Goal: Information Seeking & Learning: Learn about a topic

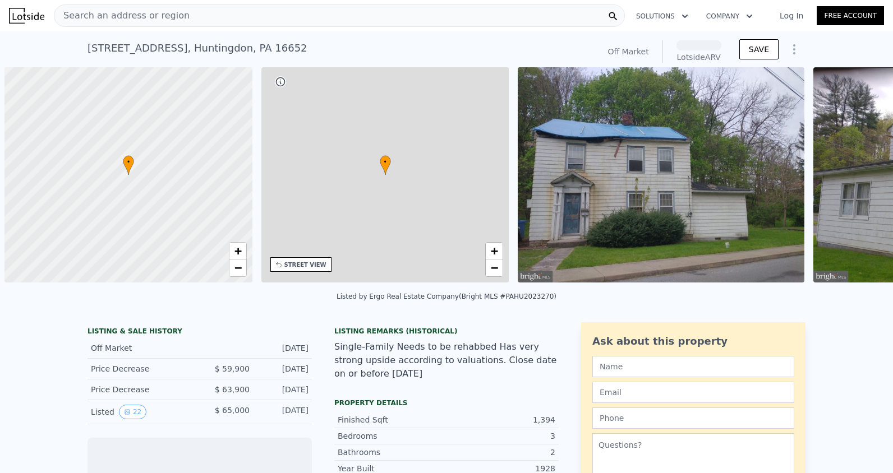
scroll to position [0, 4]
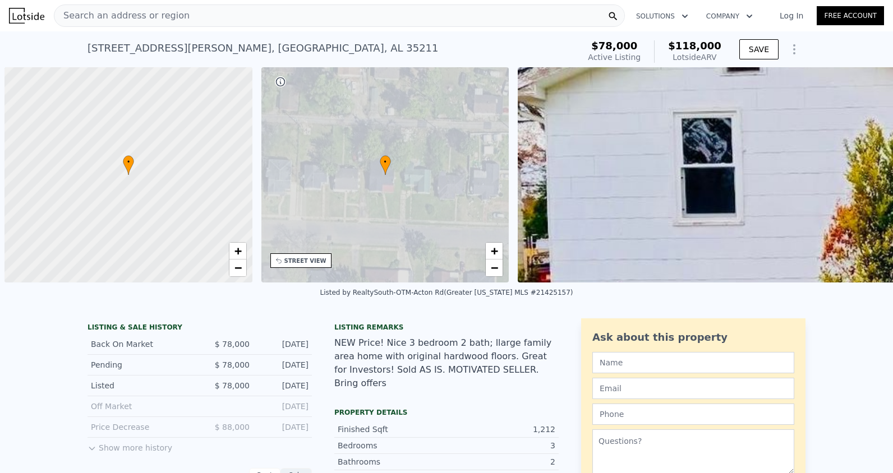
scroll to position [0, 4]
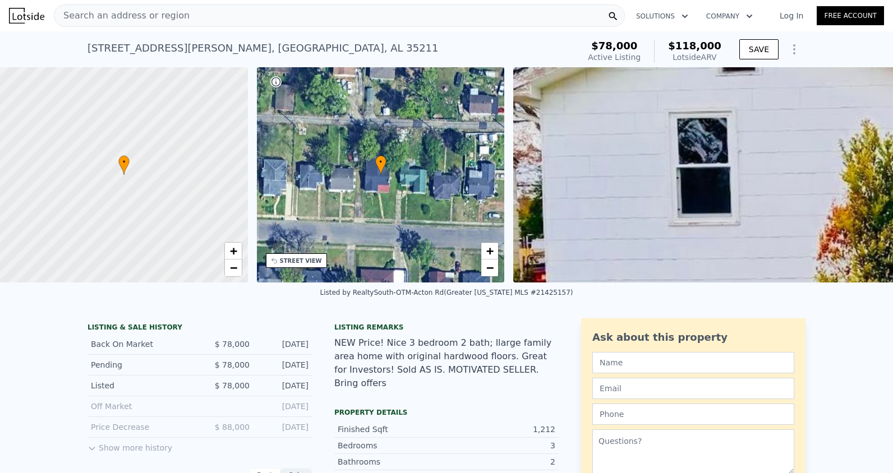
click at [291, 195] on div "• + −" at bounding box center [381, 174] width 248 height 215
click at [298, 261] on div "STREET VIEW" at bounding box center [301, 261] width 42 height 8
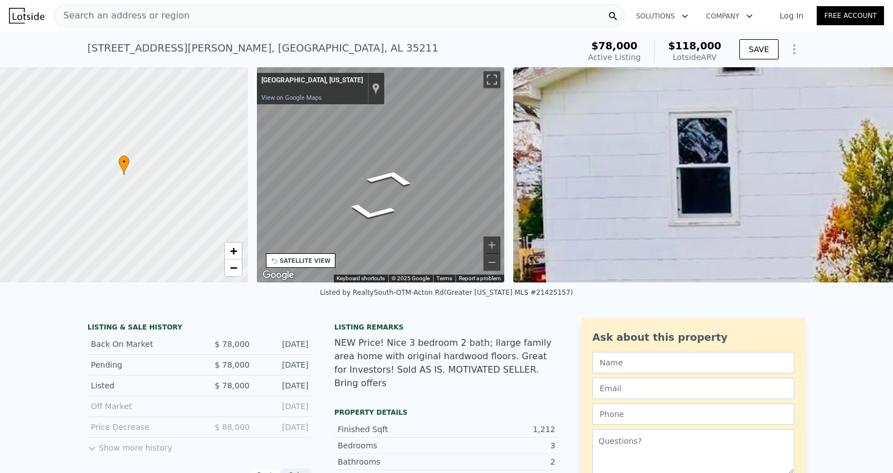
click at [180, 151] on div "• + − • + − STREET VIEW ← Move left → Move right ↑ Move up ↓ Move down + Zoom i…" at bounding box center [446, 174] width 893 height 215
click at [104, 142] on div "• + − • + − STREET VIEW ← Move left → Move right ↑ Move up ↓ Move down + Zoom i…" at bounding box center [446, 174] width 893 height 215
click at [245, 155] on div "• + − • + − STREET VIEW ← Move left → Move right ↑ Move up ↓ Move down + Zoom i…" at bounding box center [446, 174] width 893 height 215
click at [222, 152] on div "• + − • + − STREET VIEW ← Move left → Move right ↑ Move up ↓ Move down + Zoom i…" at bounding box center [446, 174] width 893 height 215
click at [149, 173] on div "• + − • + − STREET VIEW ← Move left → Move right ↑ Move up ↓ Move down + Zoom i…" at bounding box center [446, 174] width 893 height 215
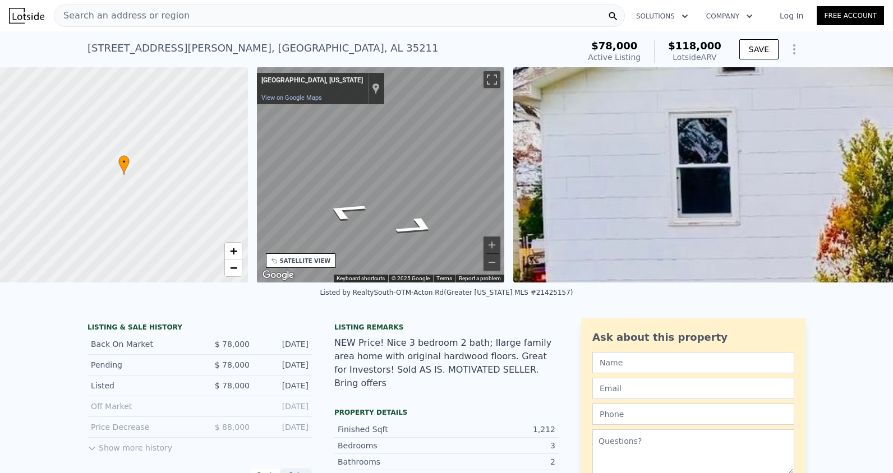
click at [202, 166] on div "• + − • + − STREET VIEW ← Move left → Move right ↑ Move up ↓ Move down + Zoom i…" at bounding box center [446, 174] width 893 height 215
click at [233, 153] on div "• + − • + − STREET VIEW ← Move left → Move right ↑ Move up ↓ Move down + Zoom i…" at bounding box center [446, 174] width 893 height 215
click at [253, 156] on div "← Move left → Move right ↑ Move up ↓ Move down + Zoom in - Zoom out Birmingham,…" at bounding box center [380, 174] width 257 height 215
click at [234, 155] on div "• + − • + − STREET VIEW ← Move left → Move right ↑ Move up ↓ Move down + Zoom i…" at bounding box center [446, 174] width 893 height 215
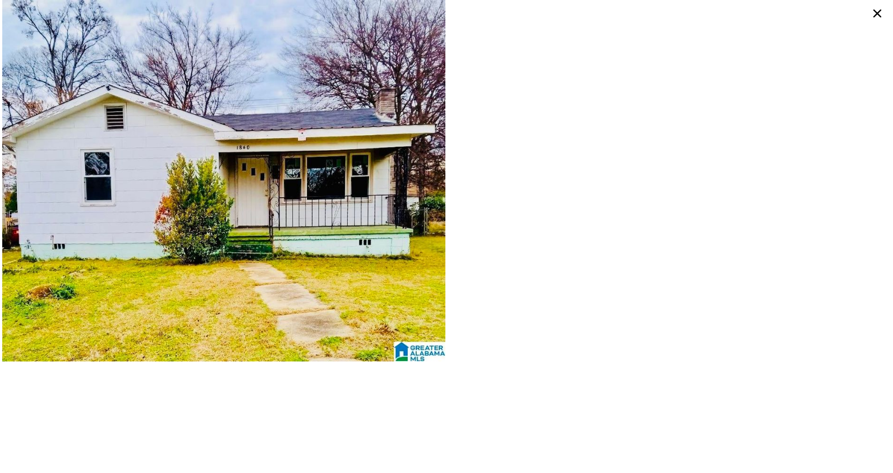
click at [357, 208] on img at bounding box center [223, 181] width 443 height 362
